Goal: Task Accomplishment & Management: Use online tool/utility

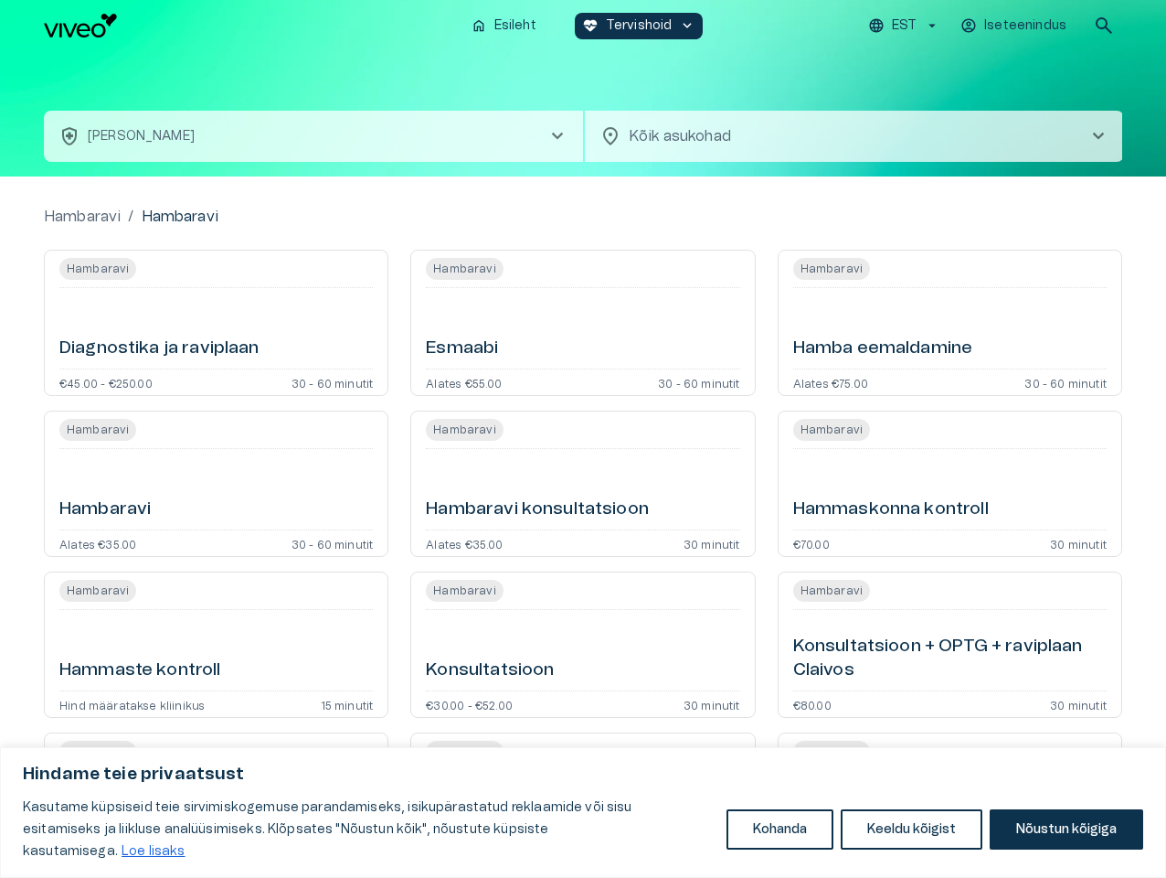
click at [780, 840] on button "Kohanda" at bounding box center [780, 829] width 107 height 40
click at [0, 0] on div at bounding box center [0, 0] width 0 height 0
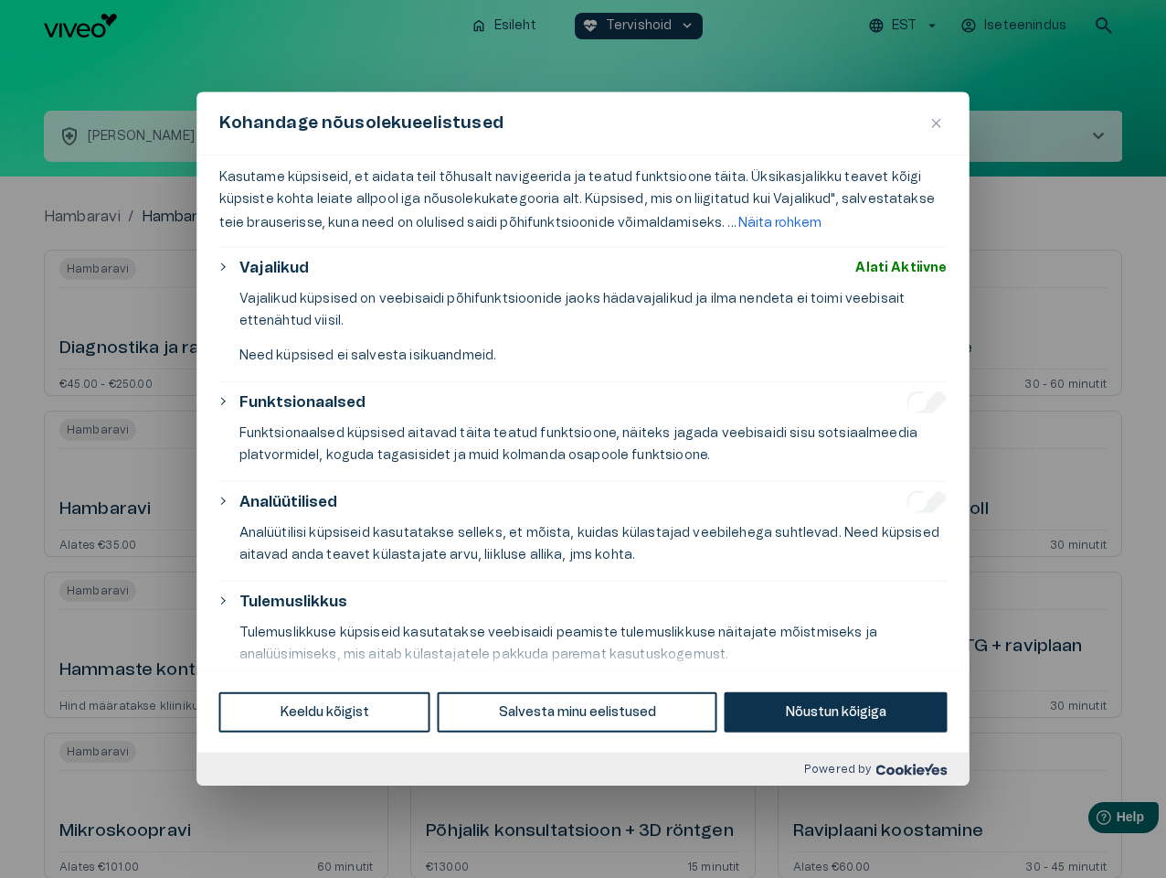
click at [1066, 840] on div at bounding box center [583, 439] width 1166 height 878
click at [907, 26] on div at bounding box center [583, 439] width 1166 height 878
click at [1016, 26] on div at bounding box center [583, 439] width 1166 height 878
click at [1104, 26] on div at bounding box center [583, 439] width 1166 height 878
click at [583, 113] on div "Kohandage nõusolekueelistused" at bounding box center [583, 123] width 772 height 63
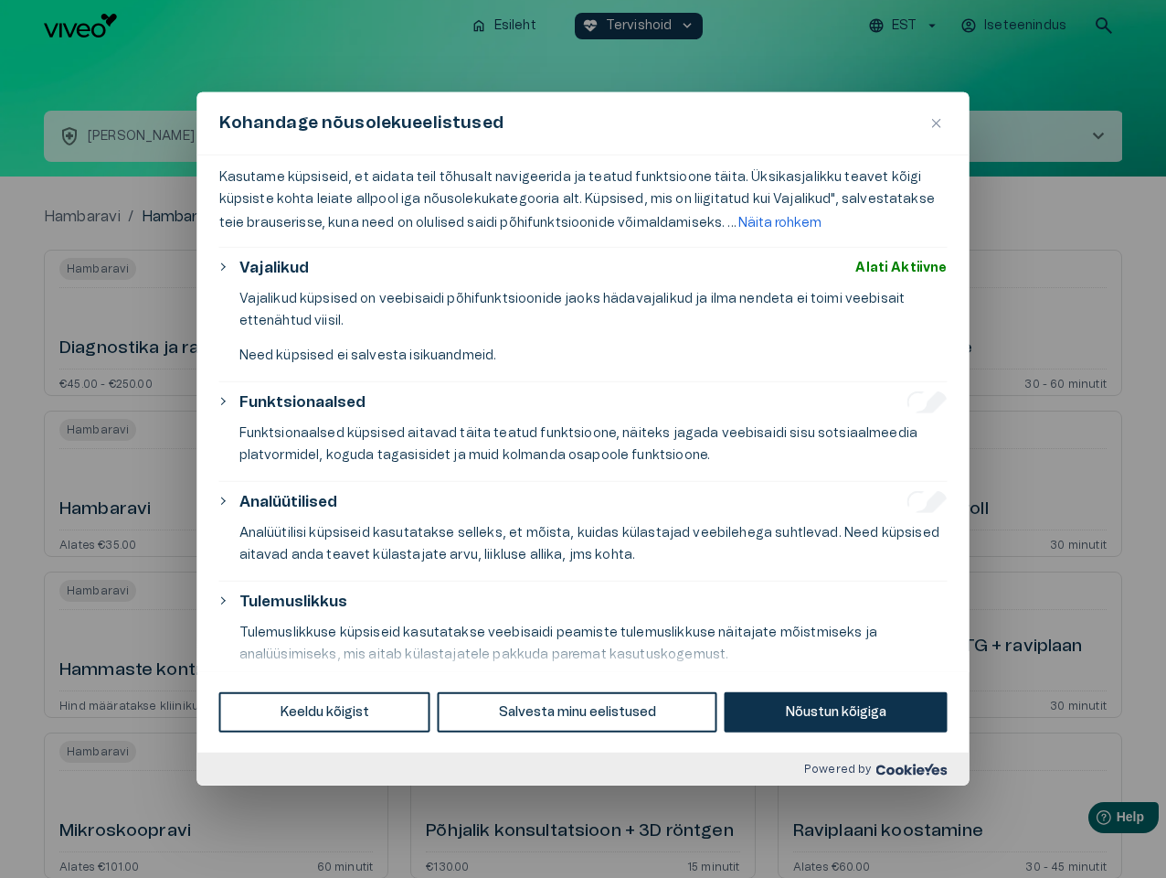
click at [314, 136] on div "Kohandage nõusolekueelistused" at bounding box center [583, 123] width 772 height 63
click at [855, 136] on div "Kohandage nõusolekueelistused" at bounding box center [583, 123] width 772 height 63
click at [216, 323] on div "Kasutame küpsiseid, et aidata teil tõhusalt navigeerida ja teatud funktsioone t…" at bounding box center [583, 413] width 772 height 516
